Goal: Information Seeking & Learning: Learn about a topic

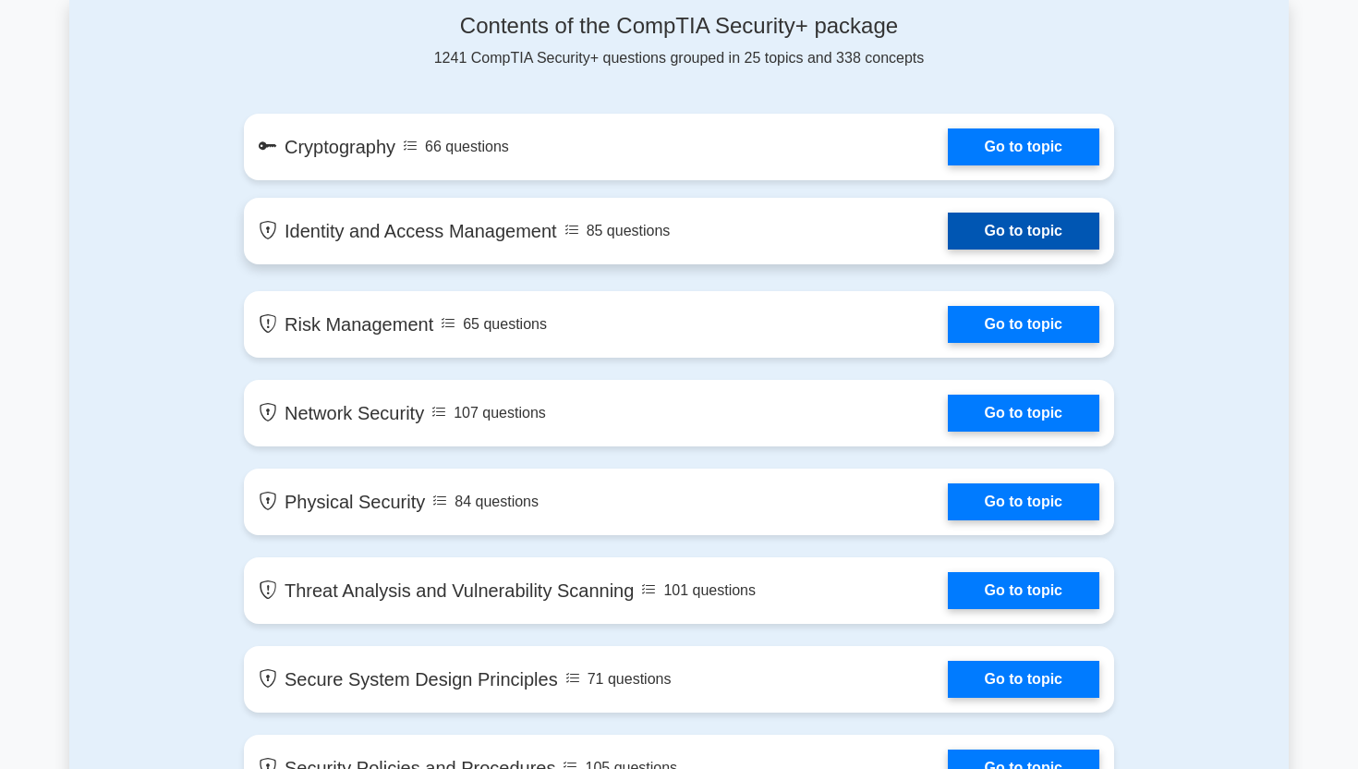
scroll to position [1010, 0]
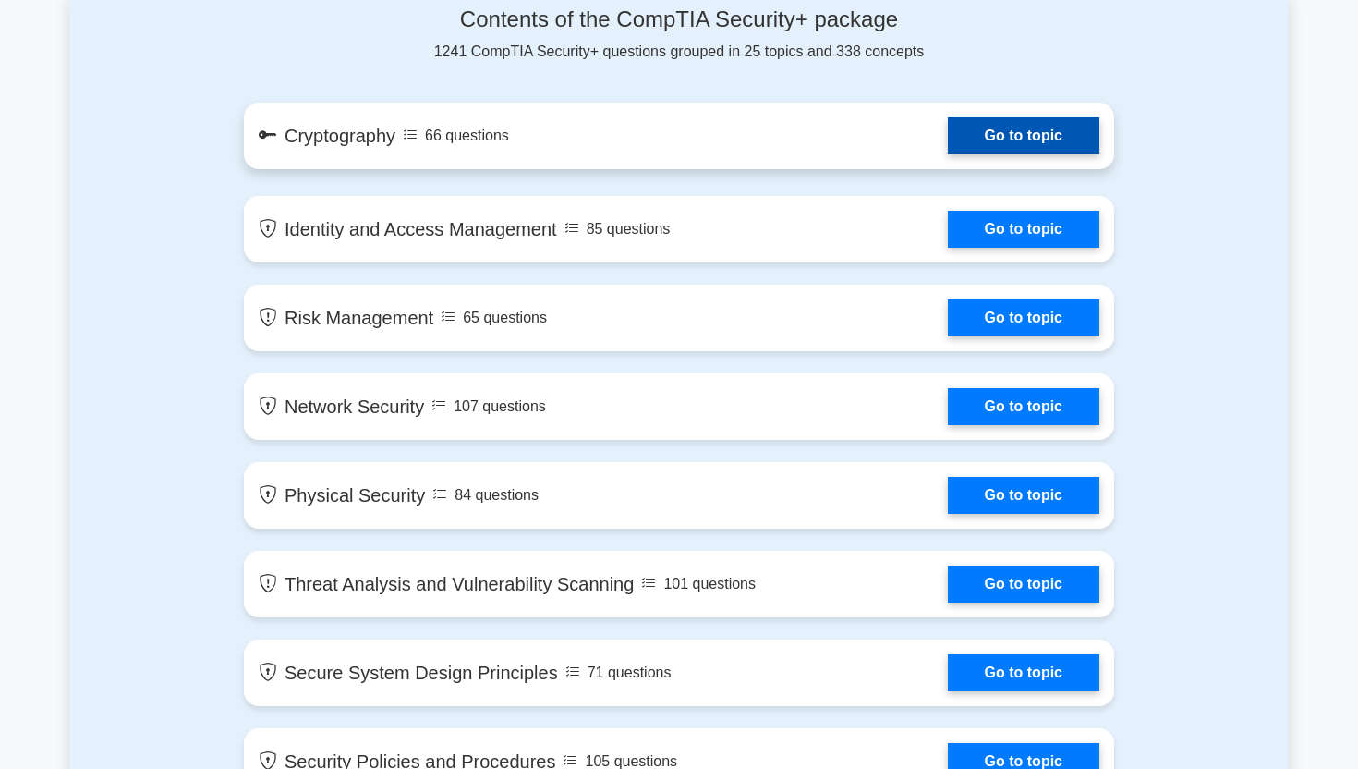
click at [948, 132] on link "Go to topic" at bounding box center [1023, 135] width 151 height 37
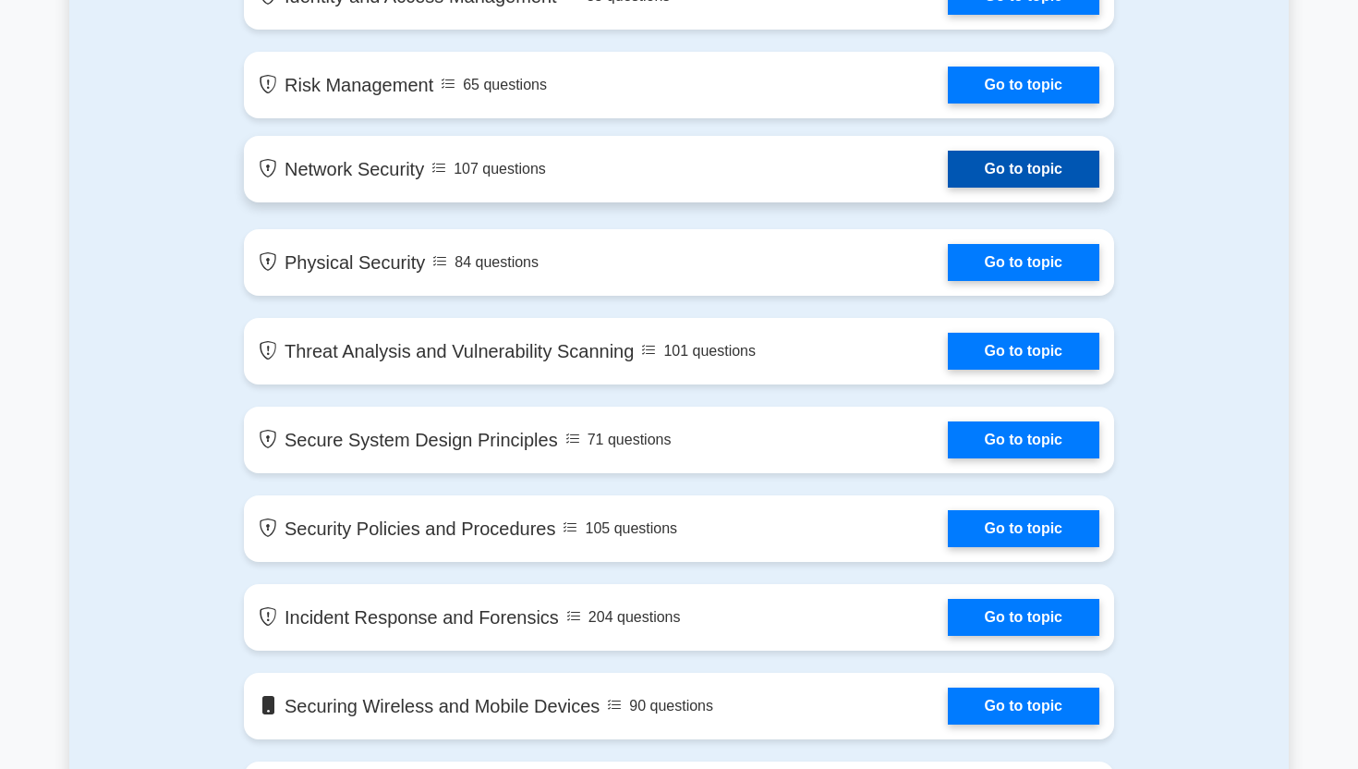
scroll to position [1225, 0]
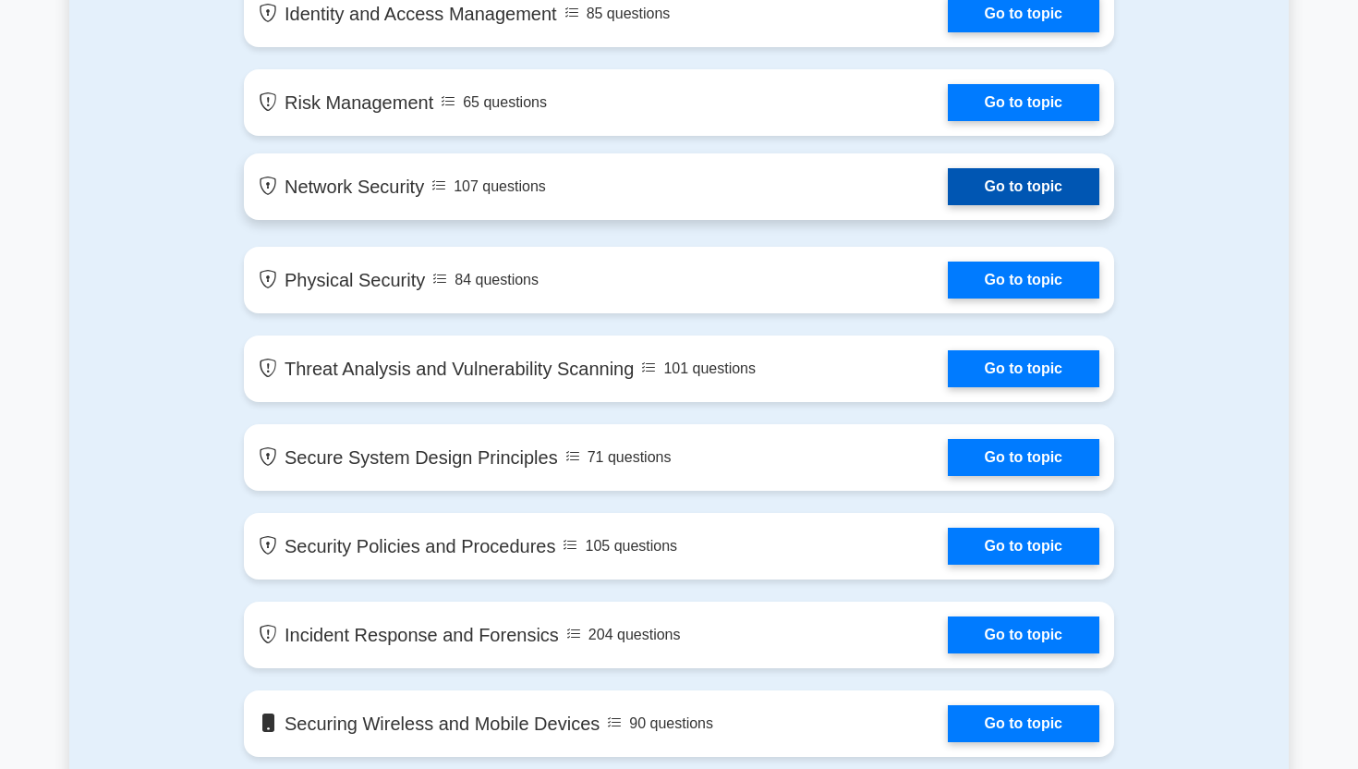
click at [948, 187] on link "Go to topic" at bounding box center [1023, 186] width 151 height 37
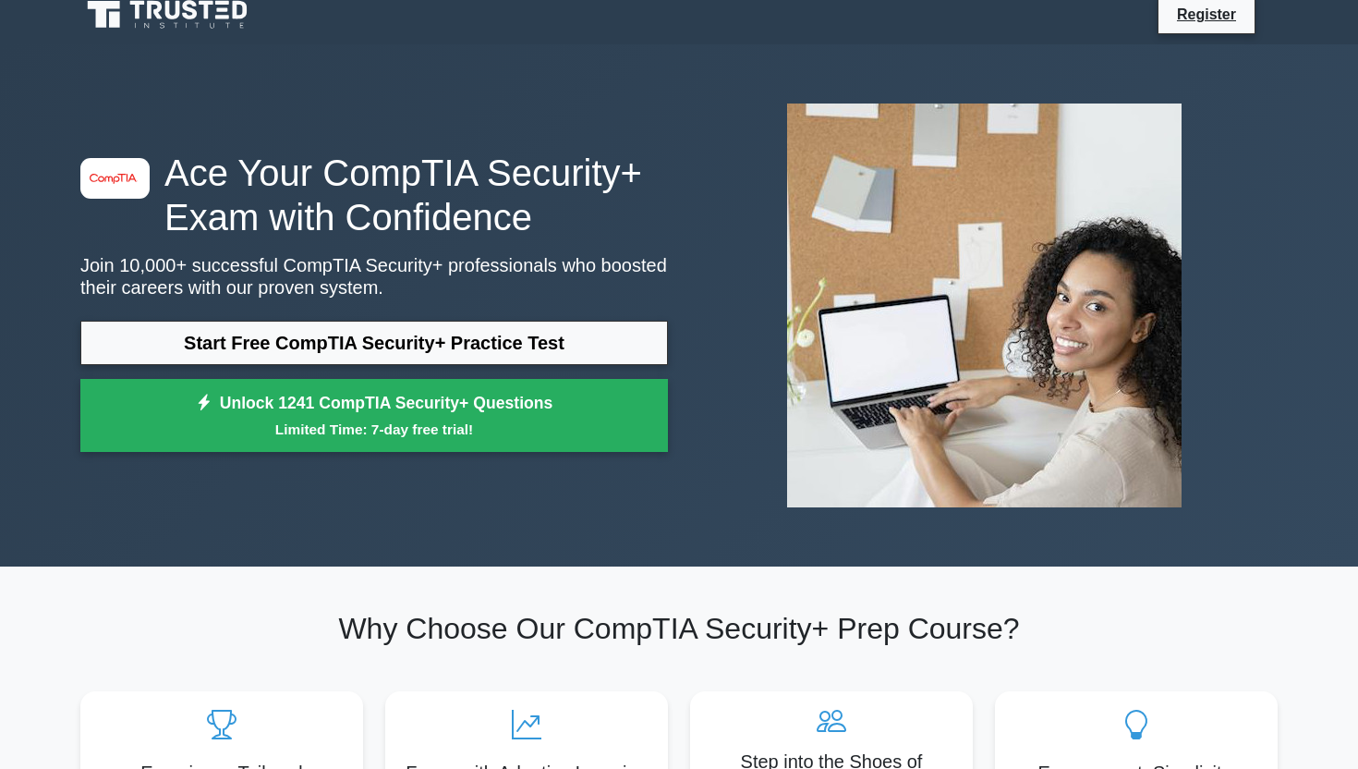
scroll to position [0, 0]
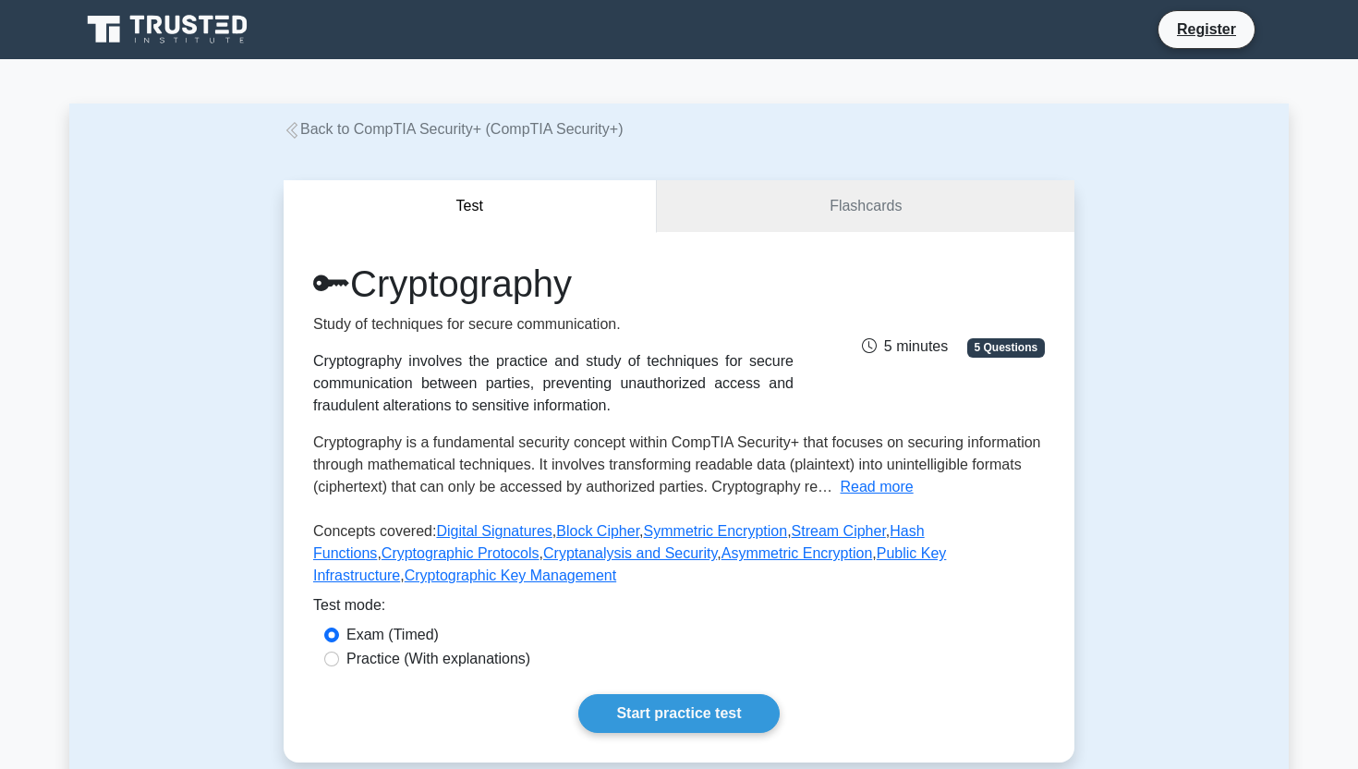
scroll to position [91, 0]
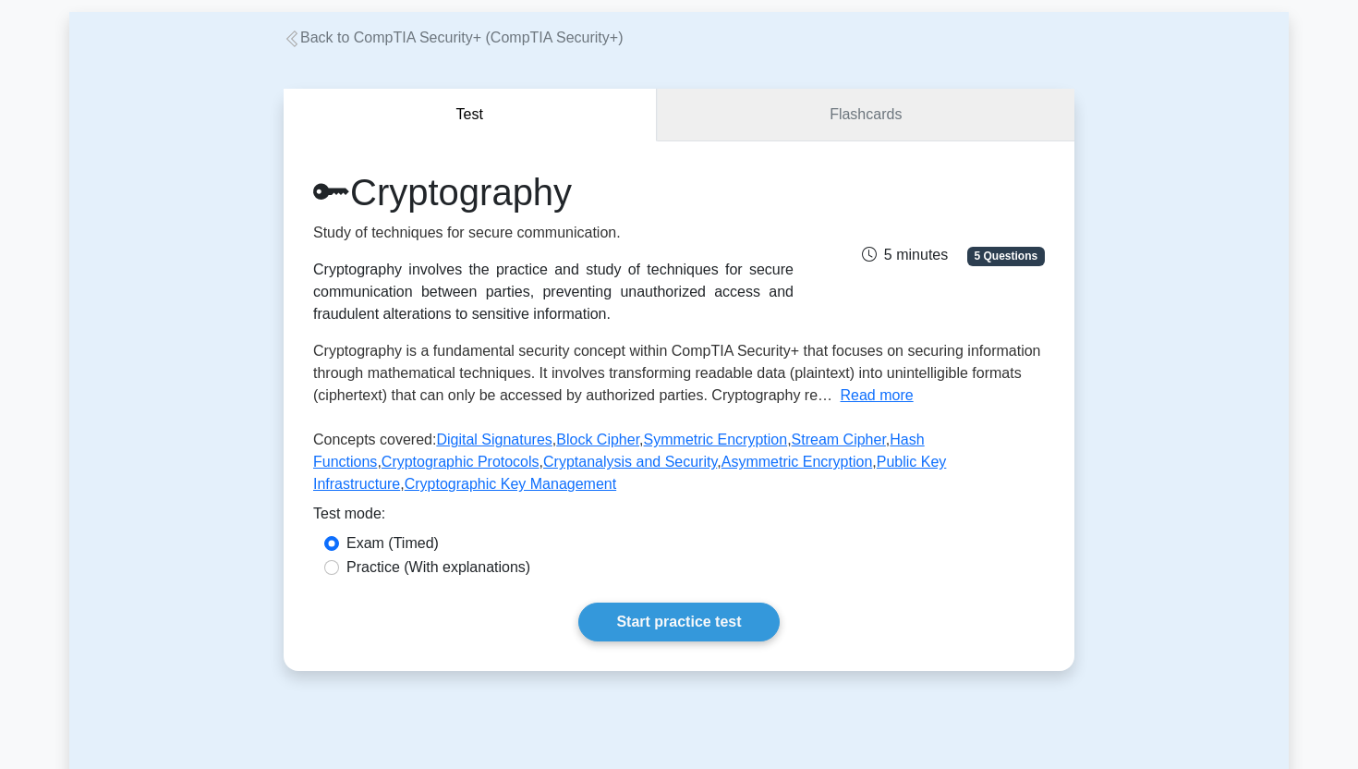
click at [770, 115] on link "Flashcards" at bounding box center [866, 115] width 418 height 53
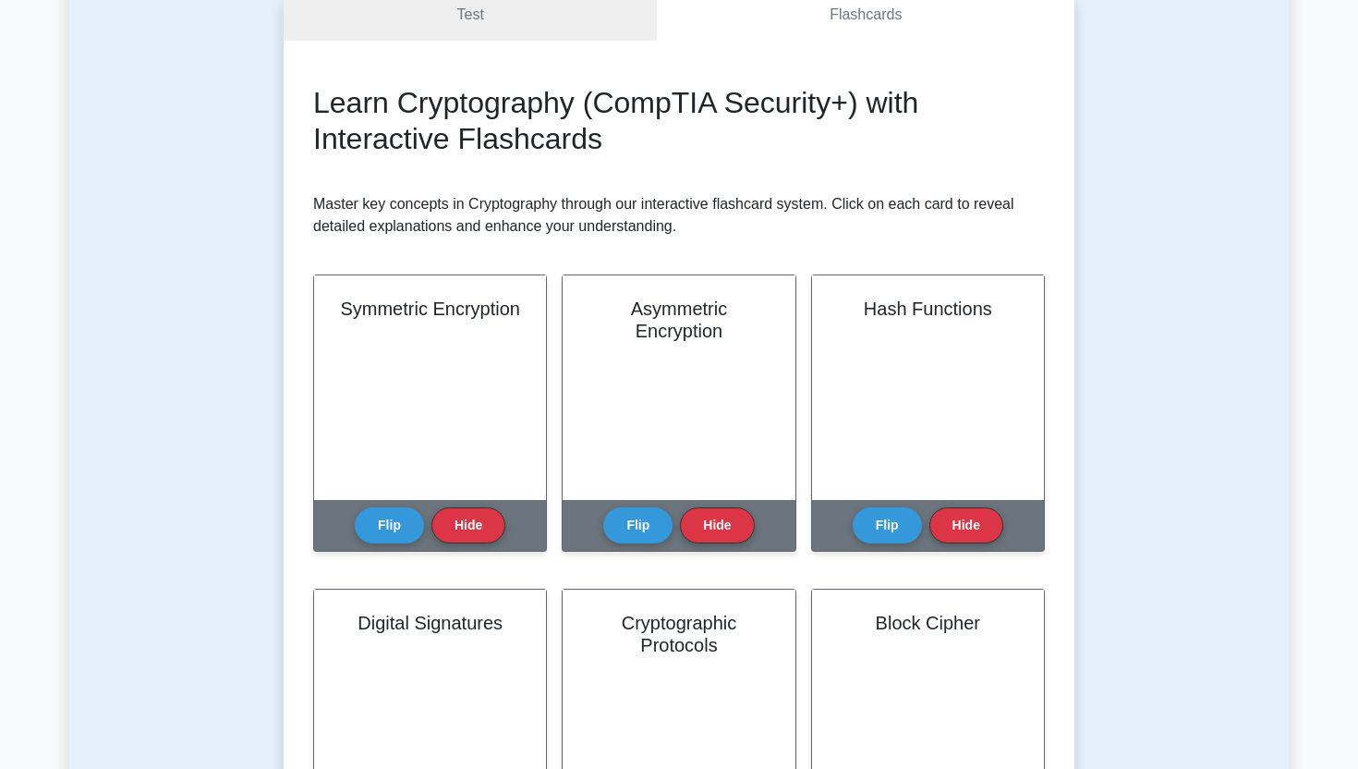
scroll to position [196, 0]
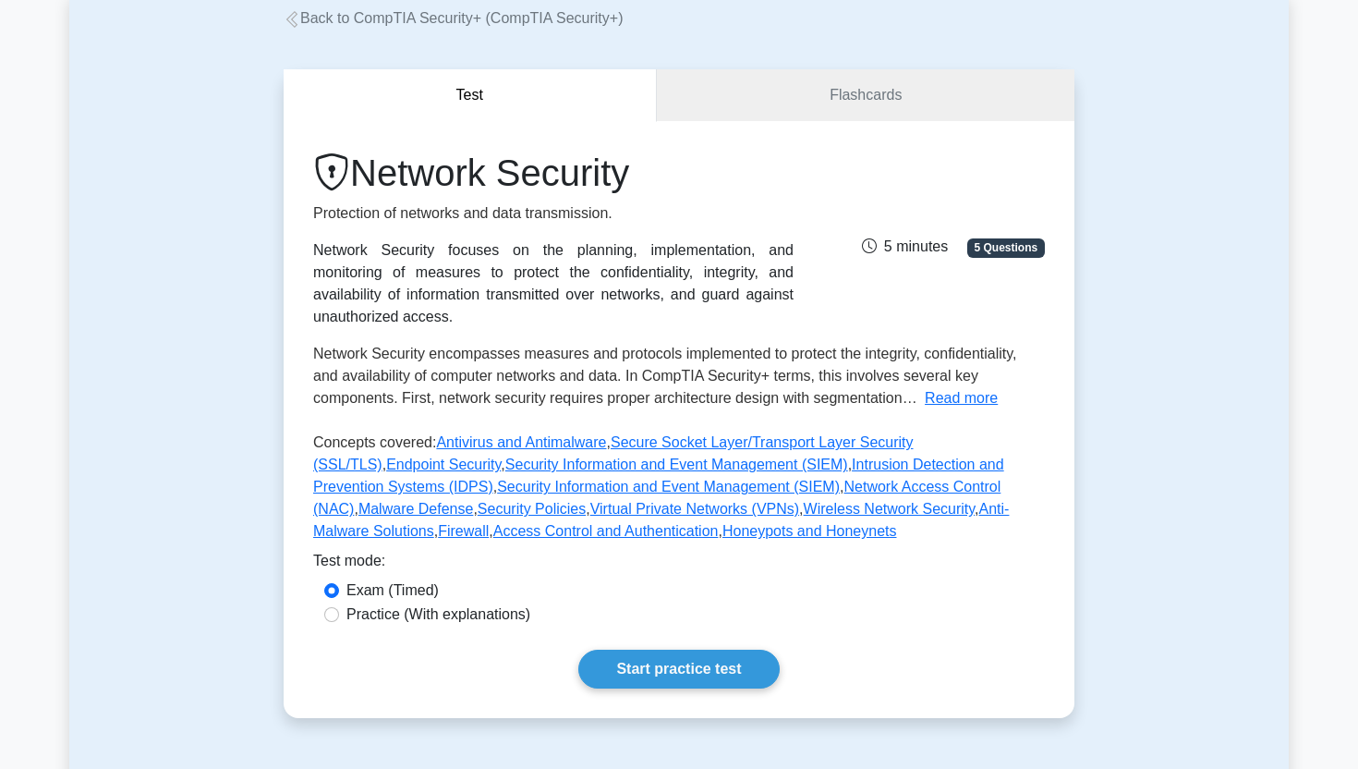
scroll to position [112, 0]
click at [771, 90] on link "Flashcards" at bounding box center [866, 94] width 418 height 53
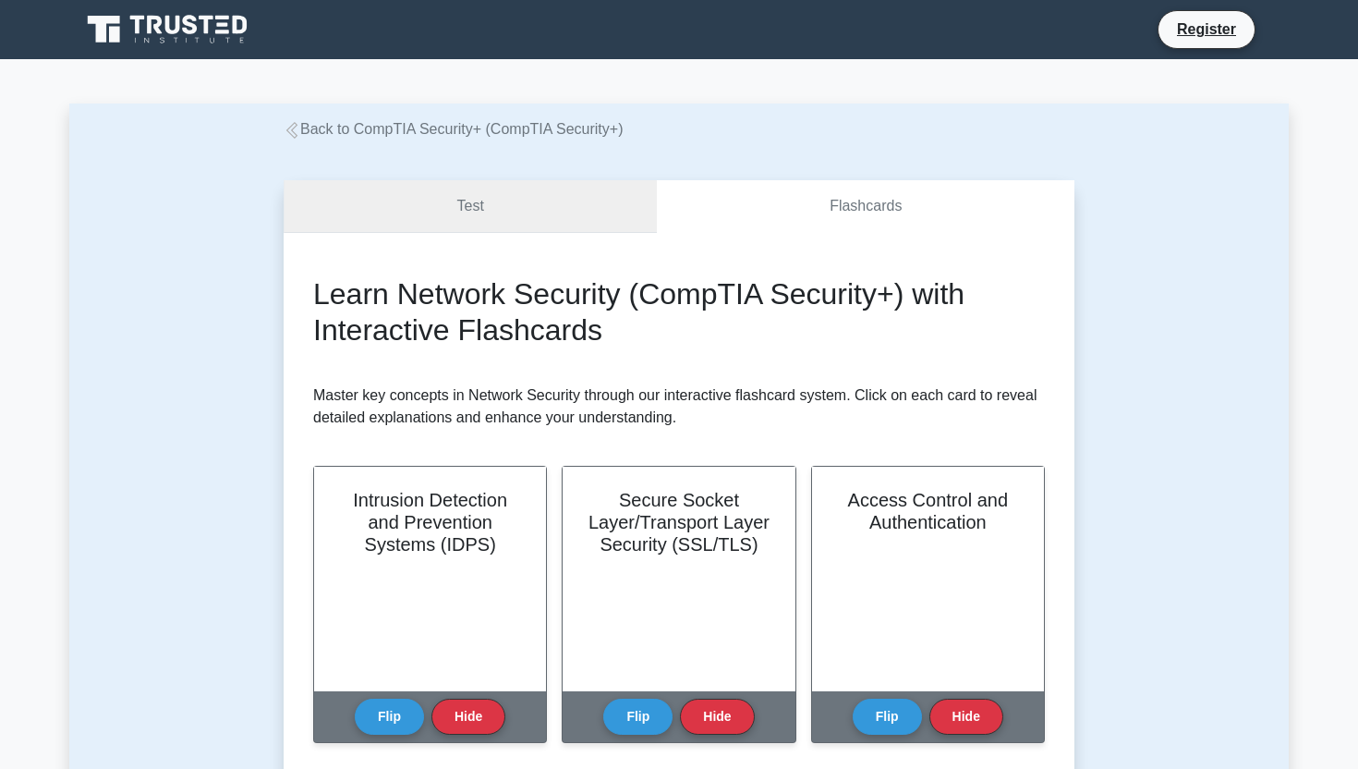
scroll to position [57, 0]
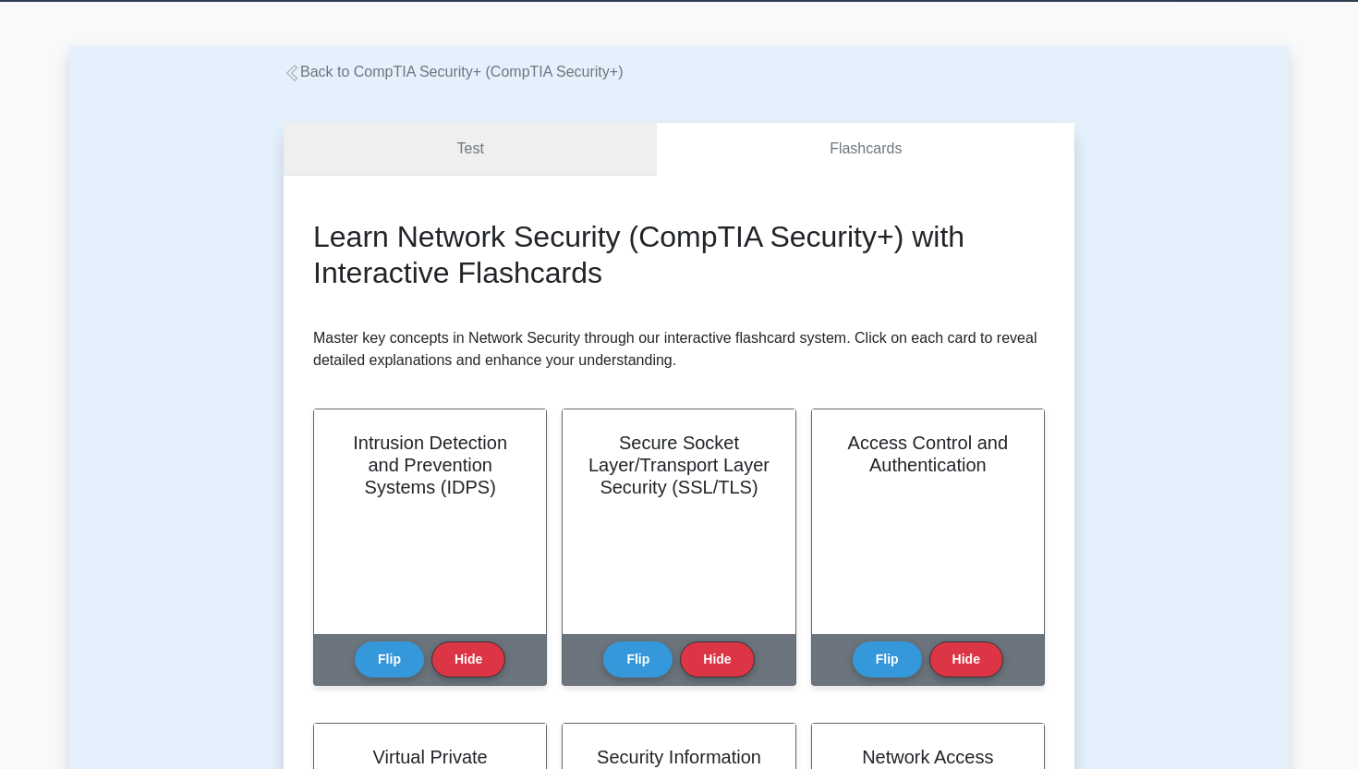
click at [527, 145] on link "Test" at bounding box center [470, 149] width 373 height 53
